Goal: Task Accomplishment & Management: Complete application form

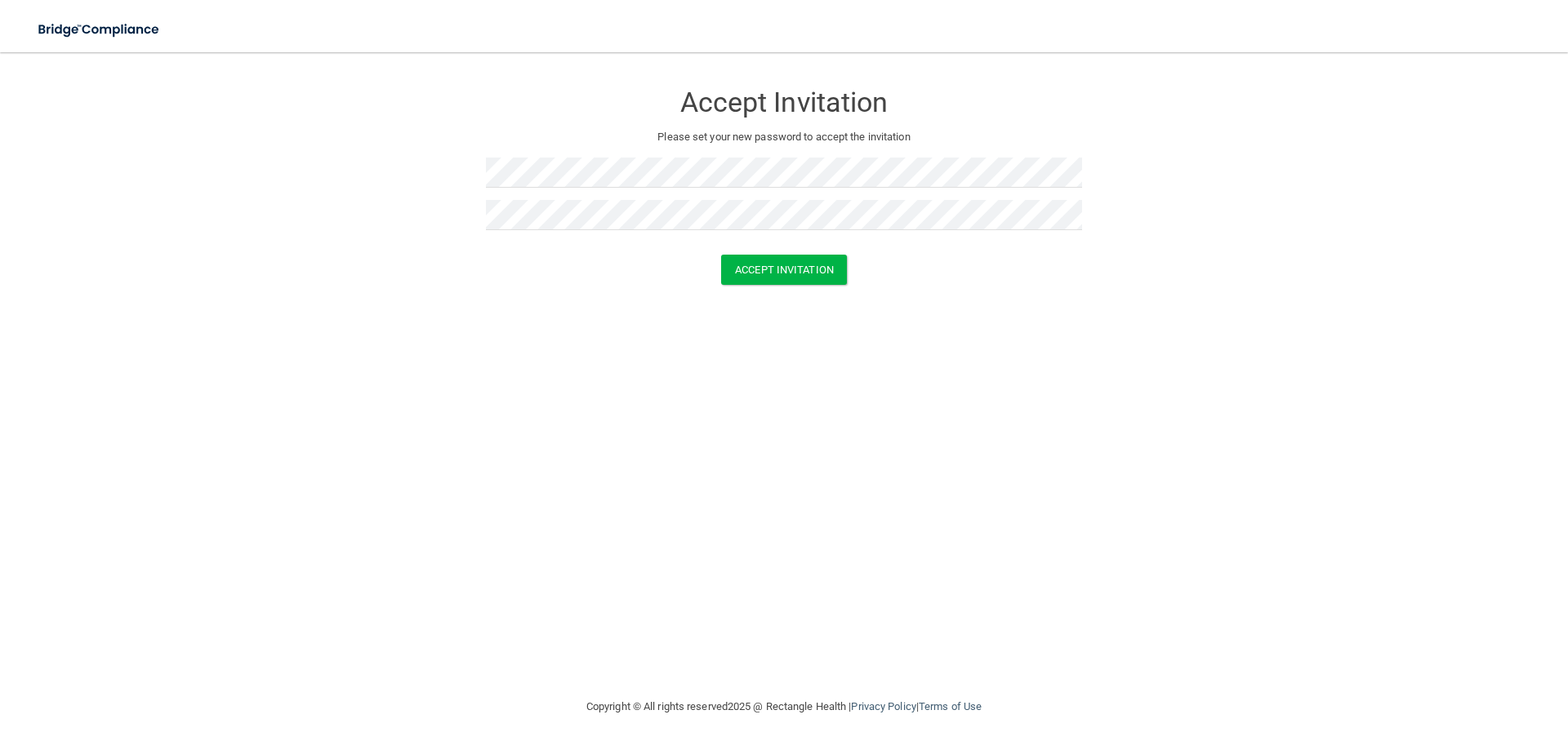
click at [725, 415] on div "Accept Invitation Please set your new password to accept the invitation Accept …" at bounding box center [784, 374] width 1503 height 612
click at [783, 278] on button "Accept Invitation" at bounding box center [784, 270] width 126 height 31
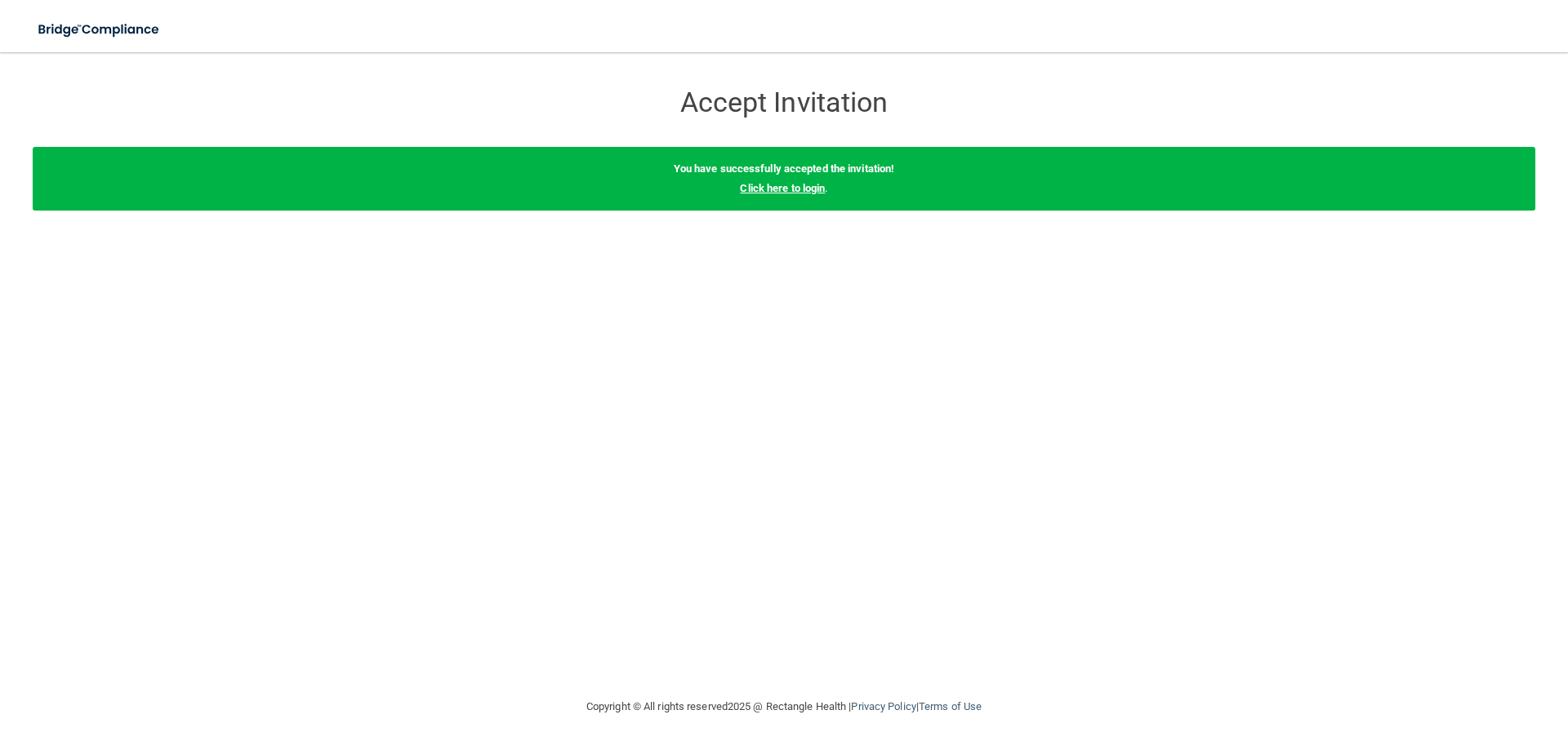
click at [818, 187] on link "Click here to login" at bounding box center [782, 188] width 85 height 12
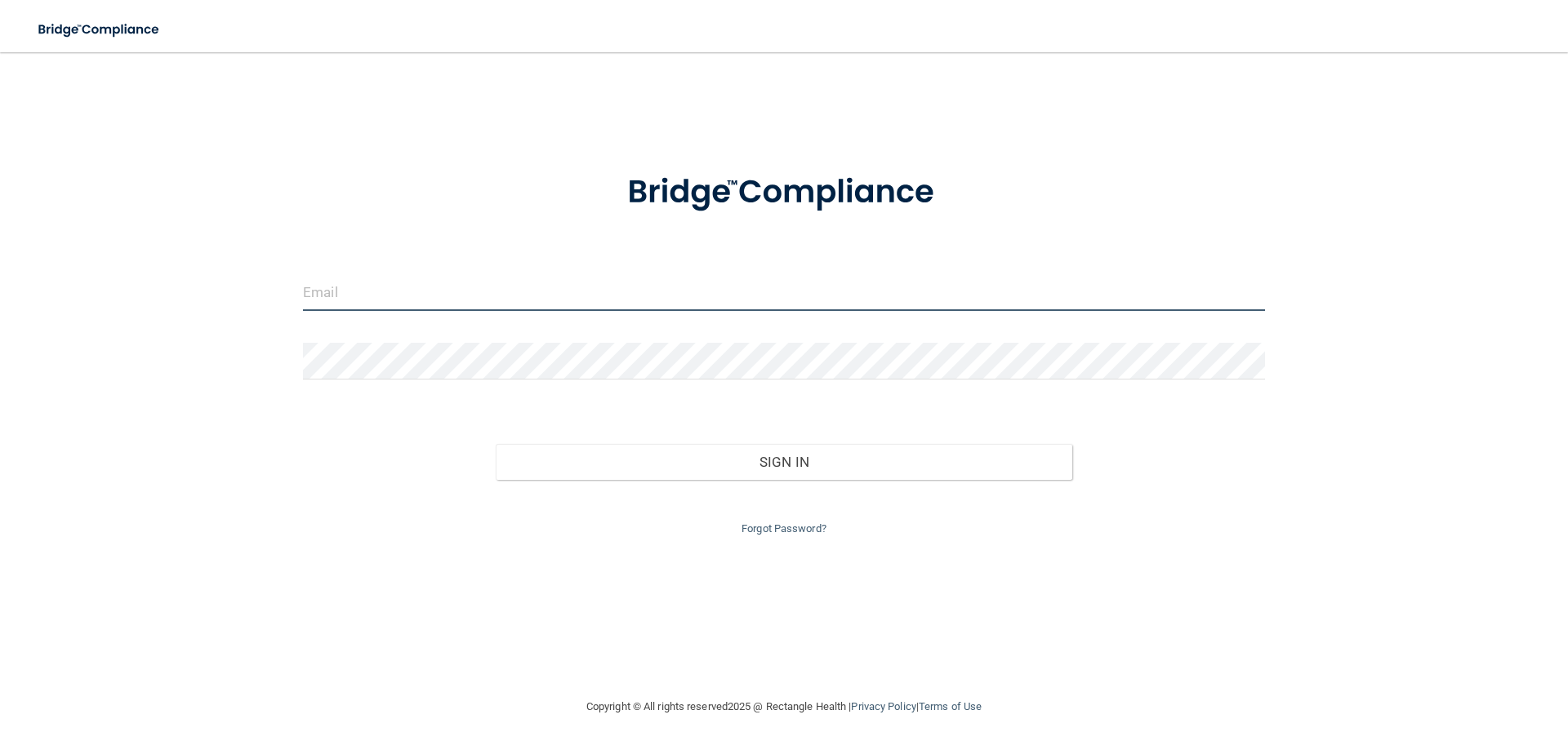
click at [452, 307] on input "email" at bounding box center [784, 292] width 962 height 36
type input "[EMAIL_ADDRESS][DOMAIN_NAME]"
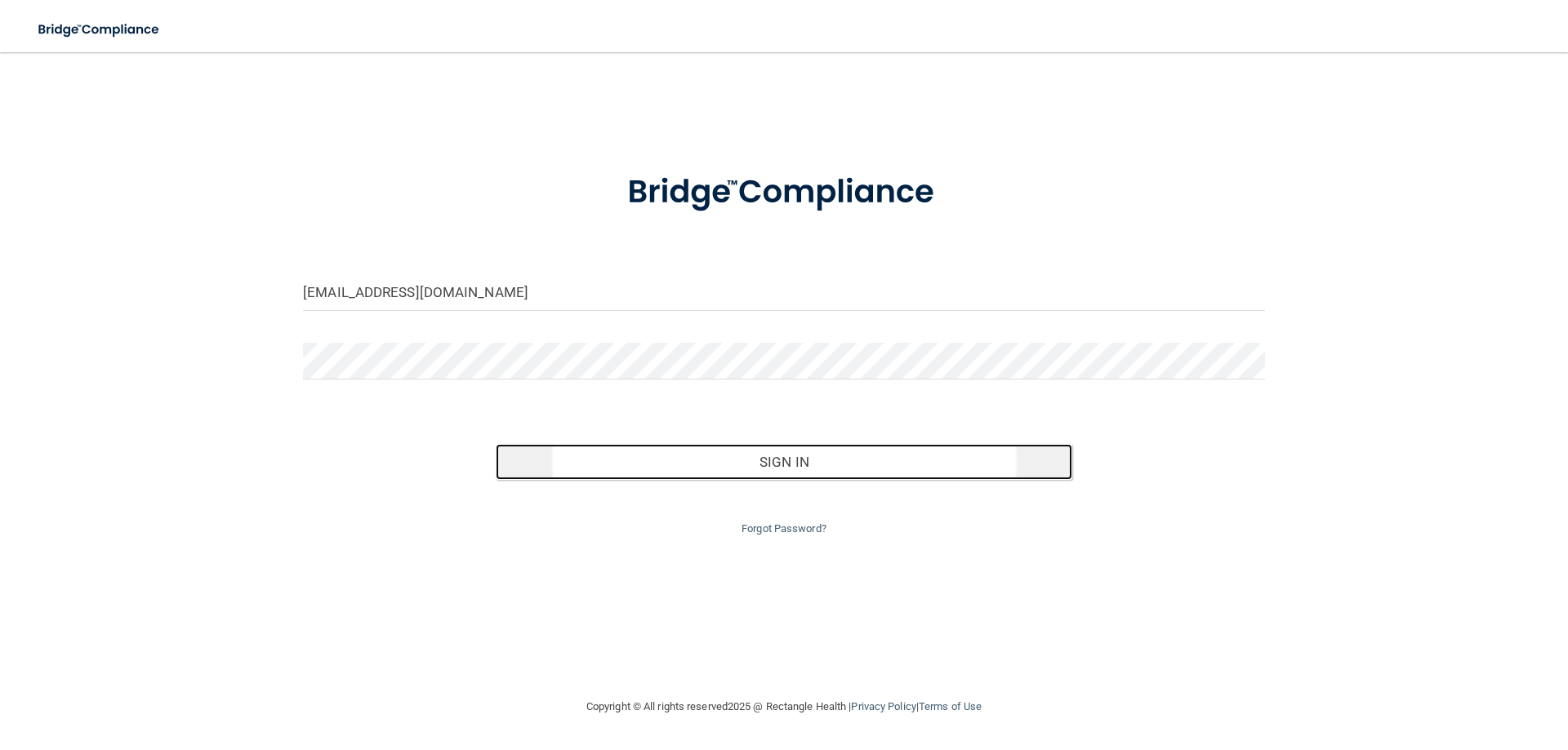
click at [925, 476] on button "Sign In" at bounding box center [784, 462] width 577 height 36
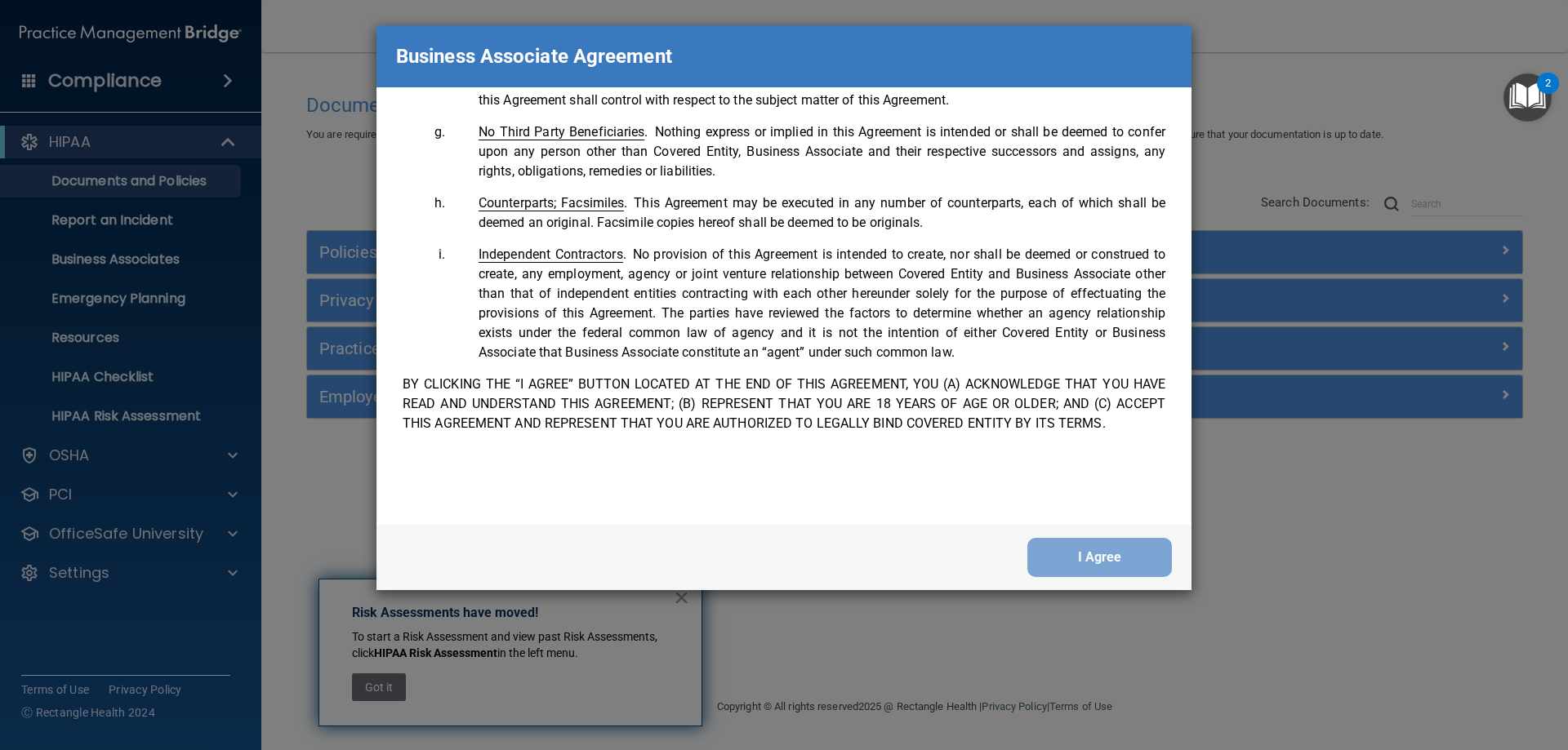
scroll to position [3328, 0]
click at [1101, 553] on button "I Agree" at bounding box center [1099, 557] width 144 height 39
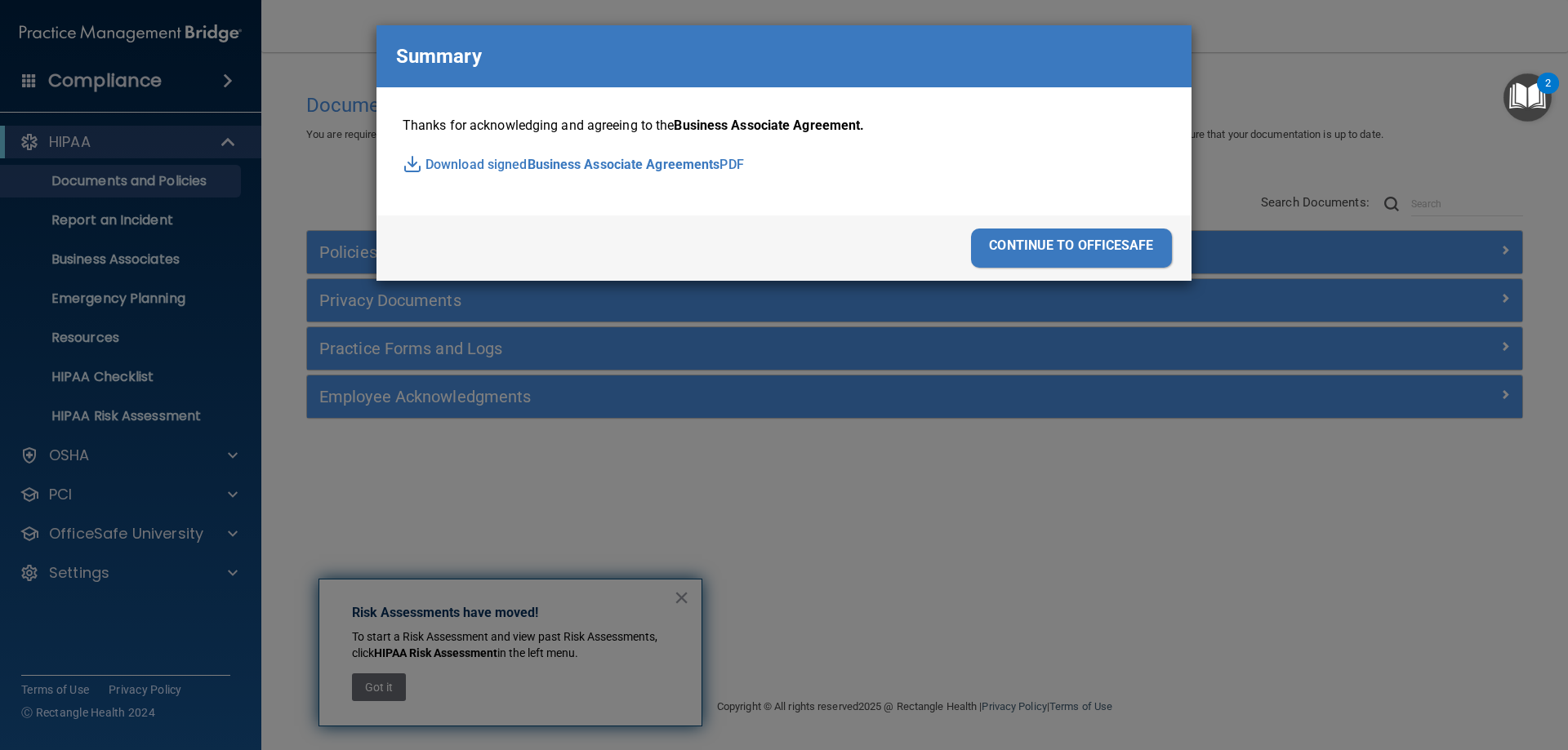
click at [1048, 250] on div "continue to officesafe" at bounding box center [1071, 248] width 201 height 39
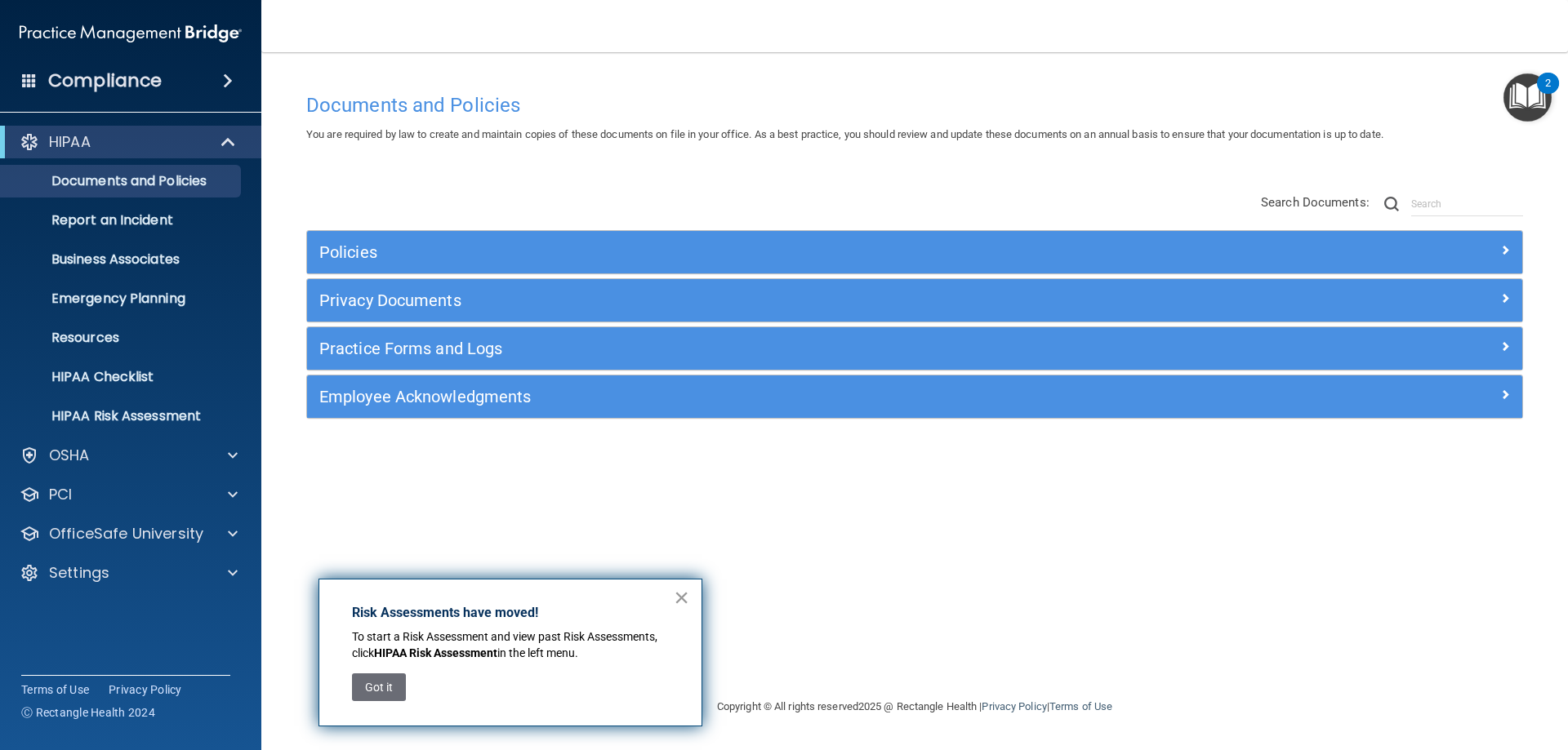
click at [686, 596] on button "×" at bounding box center [682, 597] width 15 height 26
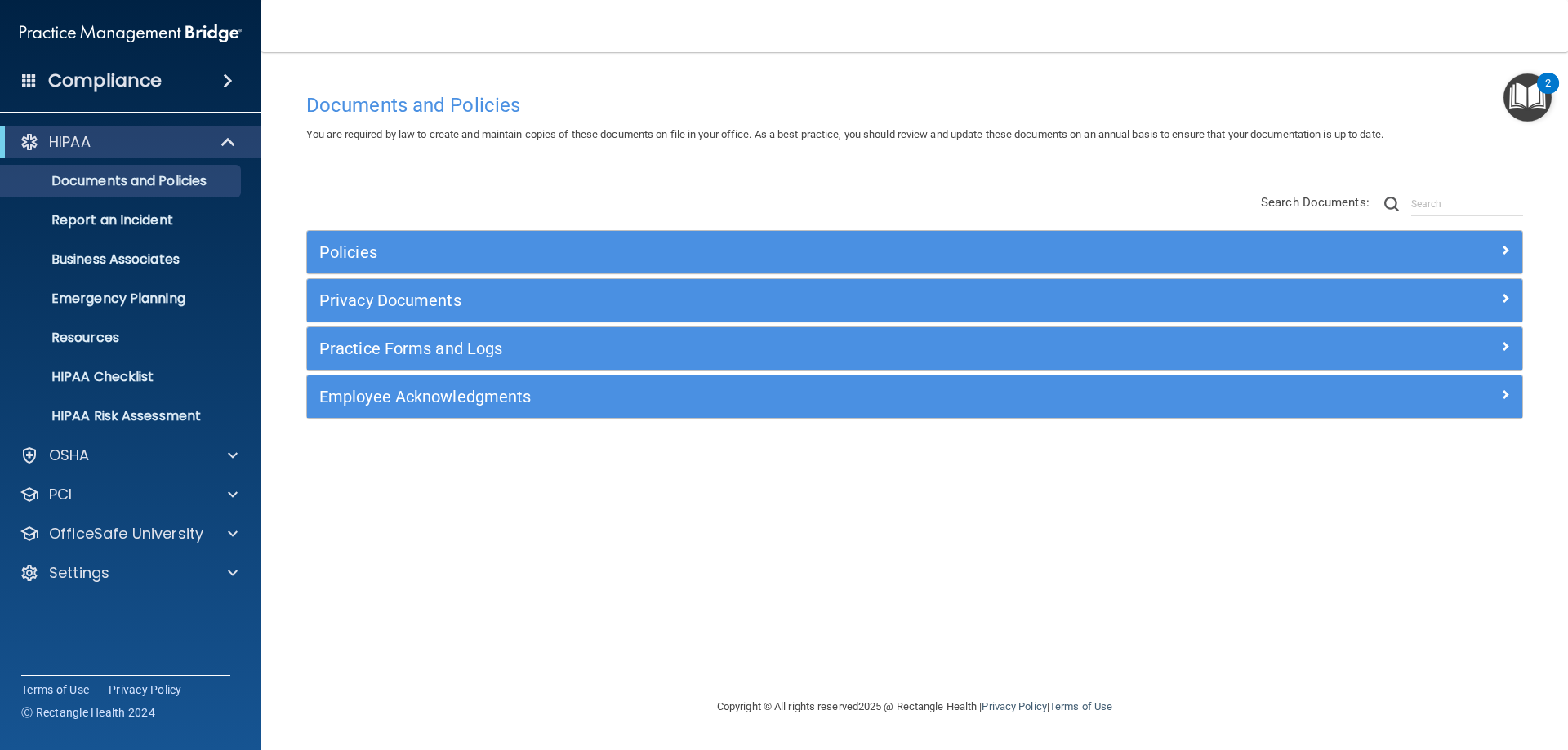
click at [1508, 89] on img "Open Resource Center, 2 new notifications" at bounding box center [1527, 98] width 48 height 48
